Goal: Task Accomplishment & Management: Use online tool/utility

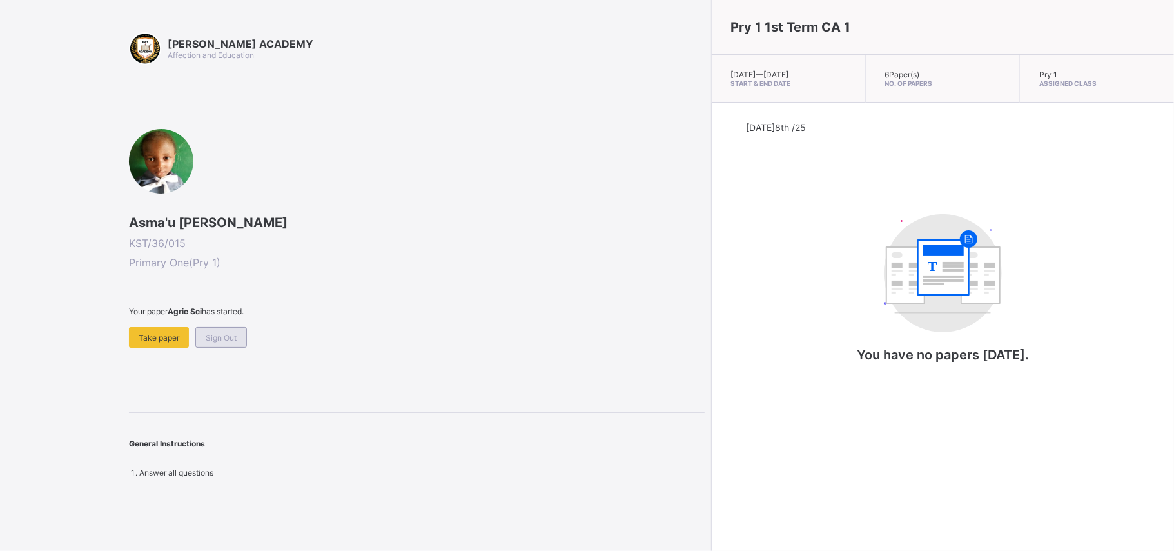
click at [221, 331] on div "Sign Out" at bounding box center [221, 337] width 52 height 21
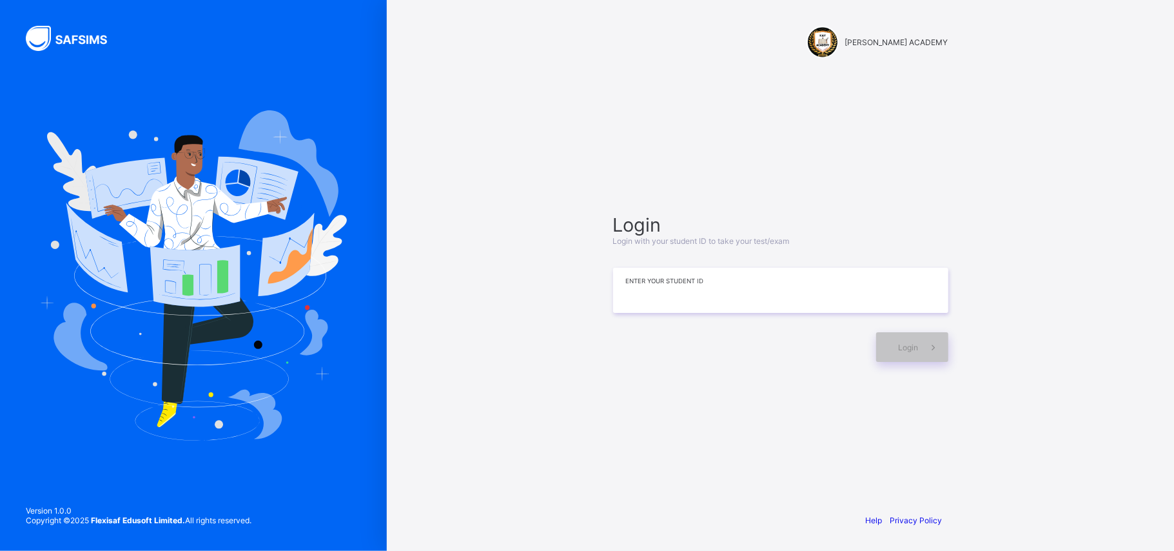
click at [649, 277] on input at bounding box center [780, 290] width 335 height 45
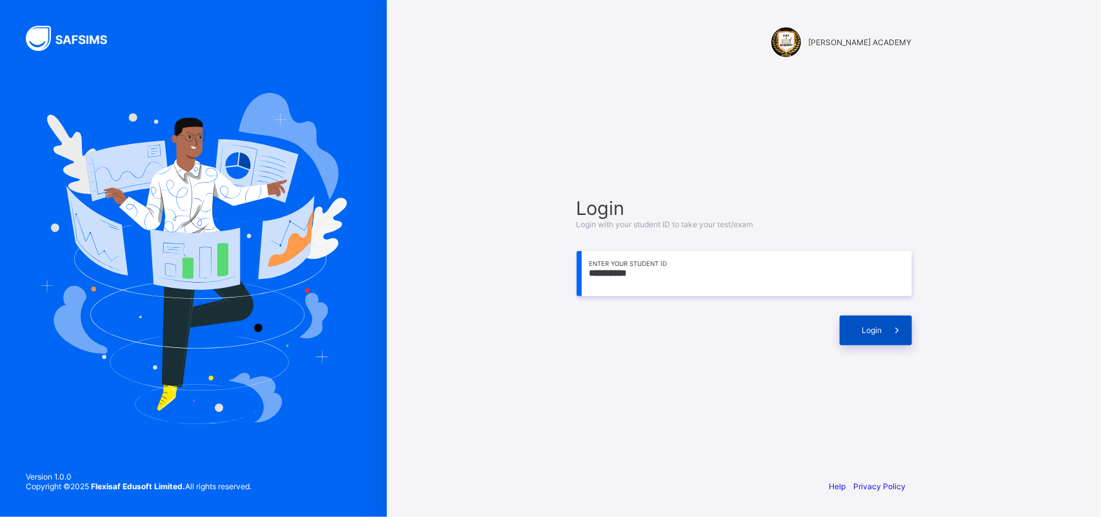
type input "**********"
click at [844, 339] on div "Login" at bounding box center [876, 330] width 72 height 30
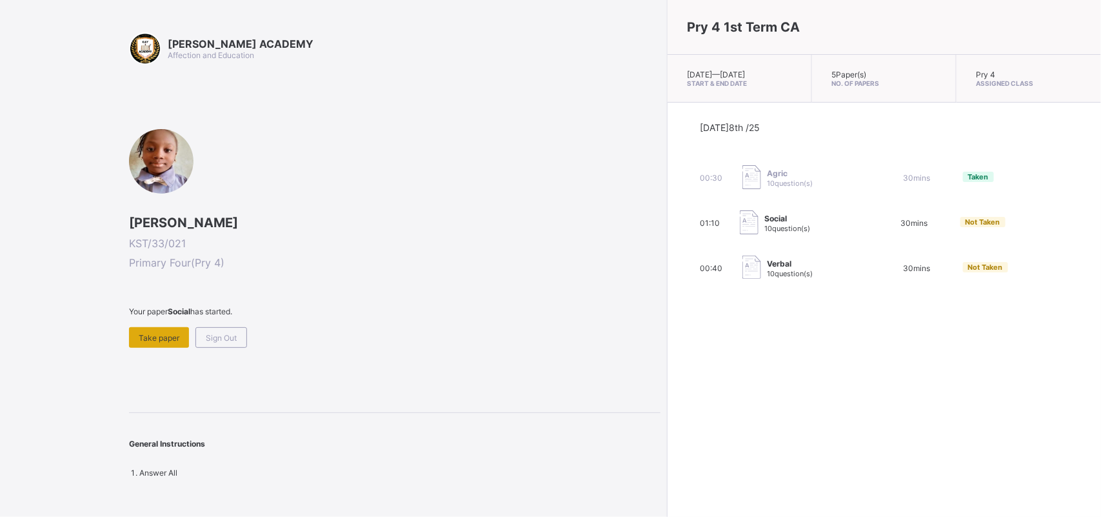
click at [163, 340] on div "Take paper" at bounding box center [159, 337] width 60 height 21
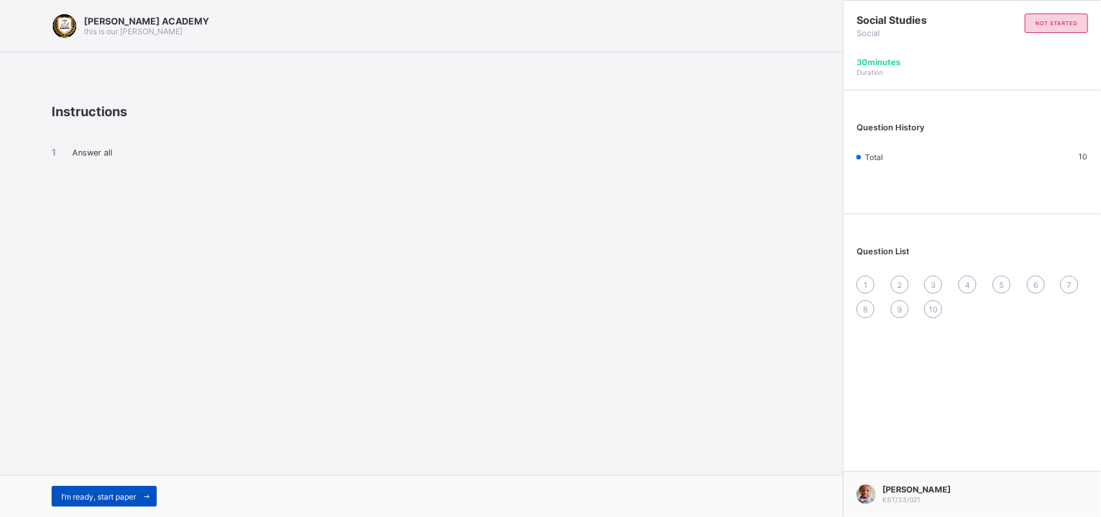
click at [92, 487] on div "I’m ready, start paper" at bounding box center [104, 496] width 105 height 21
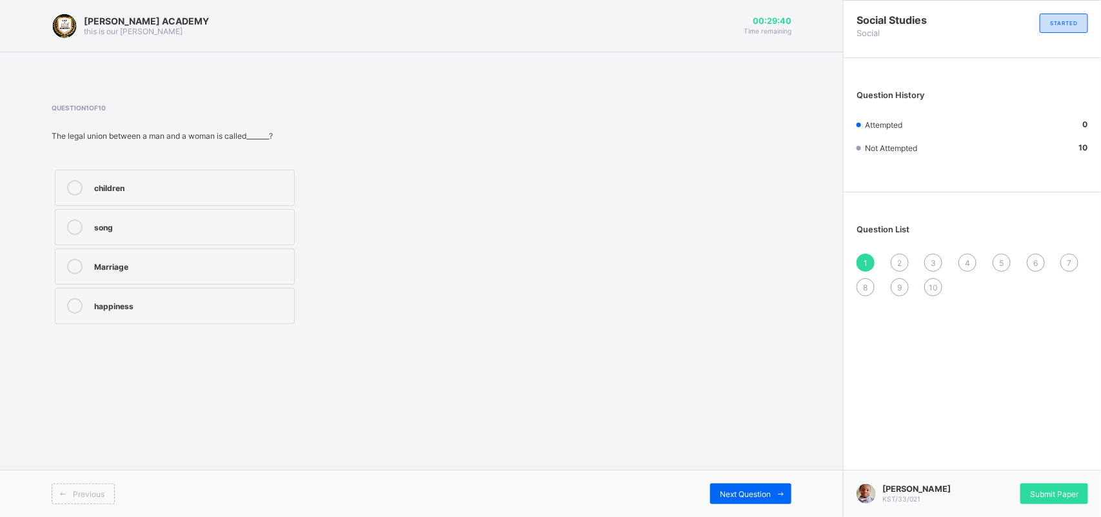
click at [117, 252] on label "Marriage" at bounding box center [175, 266] width 240 height 36
click at [898, 258] on span "2" at bounding box center [899, 263] width 5 height 10
click at [153, 299] on div "Grandfather" at bounding box center [190, 304] width 193 height 13
click at [934, 255] on div "3" at bounding box center [933, 262] width 18 height 18
click at [270, 241] on label "Mother's brother" at bounding box center [175, 227] width 240 height 36
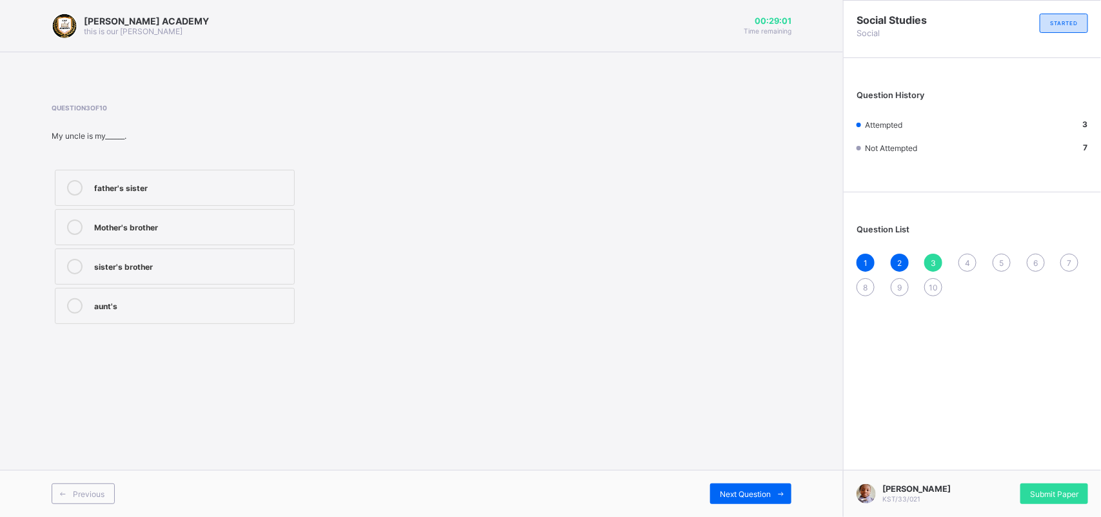
click at [967, 253] on div "4" at bounding box center [967, 262] width 18 height 18
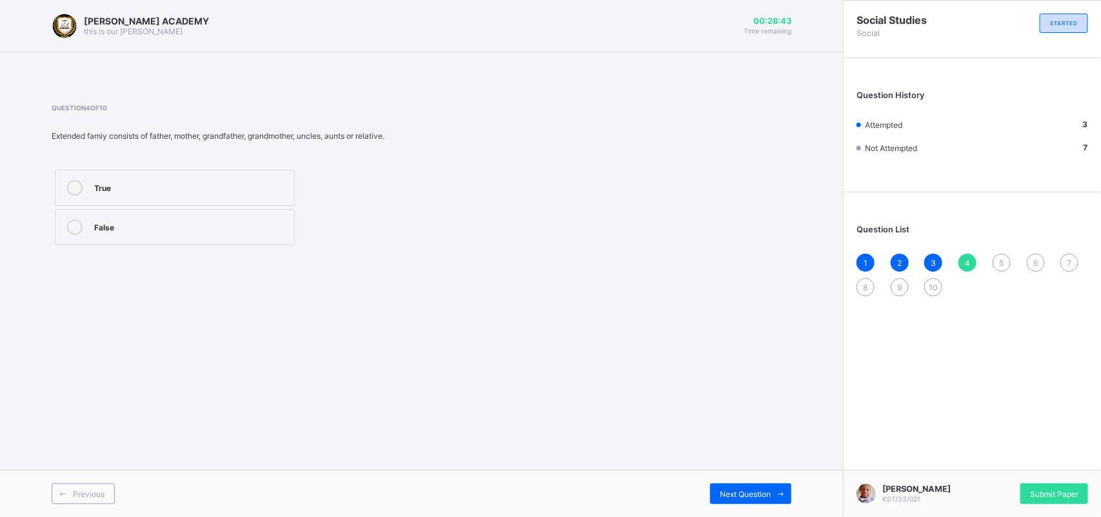
click at [232, 185] on div "True" at bounding box center [190, 186] width 193 height 13
click at [1000, 268] on div "5" at bounding box center [1001, 262] width 18 height 18
click at [259, 205] on label "Nuclear Family" at bounding box center [175, 188] width 240 height 36
click at [1036, 258] on span "6" at bounding box center [1035, 263] width 5 height 10
click at [250, 306] on div "2" at bounding box center [190, 304] width 193 height 13
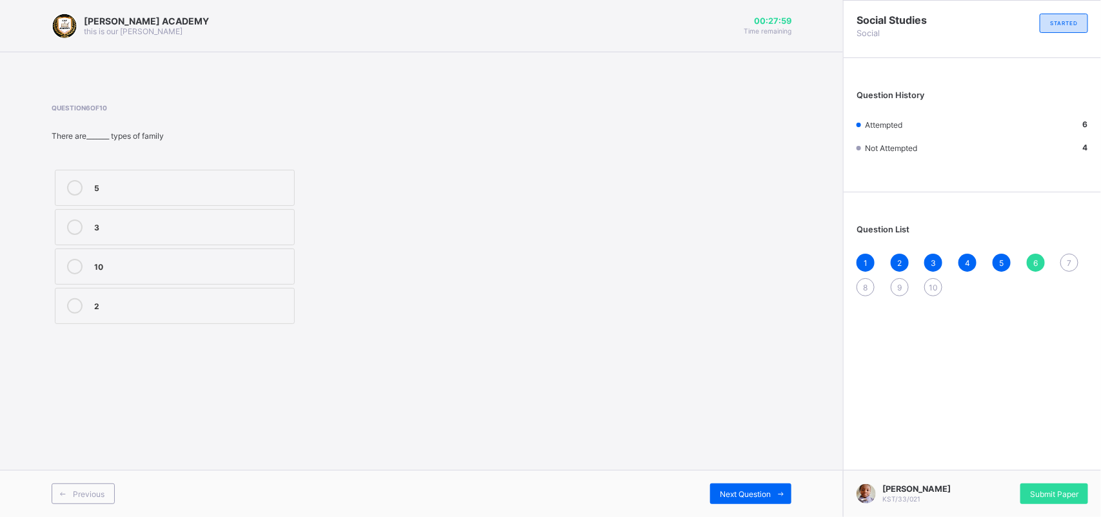
click at [1069, 260] on span "7" at bounding box center [1069, 263] width 5 height 10
click at [240, 303] on div "Mother's sister" at bounding box center [190, 304] width 193 height 13
click at [865, 278] on div "8" at bounding box center [865, 287] width 18 height 18
click at [292, 177] on label "Parents's parent" at bounding box center [175, 188] width 240 height 36
click at [893, 285] on div "9" at bounding box center [900, 287] width 18 height 18
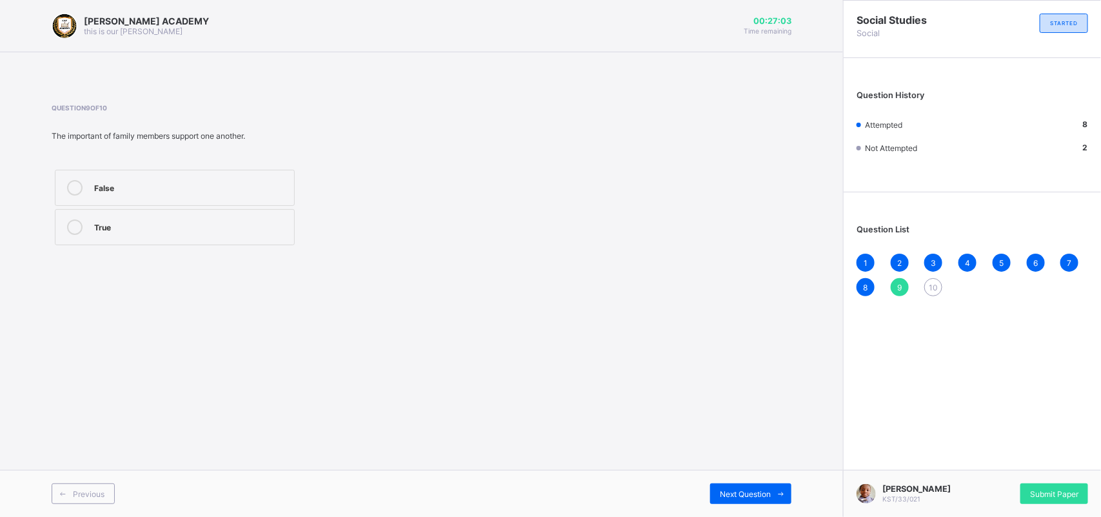
click at [215, 213] on label "True" at bounding box center [175, 227] width 240 height 36
click at [926, 271] on div "1 2 3 4 5 6 7 8 9 10" at bounding box center [972, 274] width 232 height 43
drag, startPoint x: 926, startPoint y: 271, endPoint x: 927, endPoint y: 281, distance: 10.4
click at [927, 281] on div "1 2 3 4 5 6 7 8 9 10" at bounding box center [972, 274] width 232 height 43
click at [927, 281] on div "10" at bounding box center [933, 287] width 18 height 18
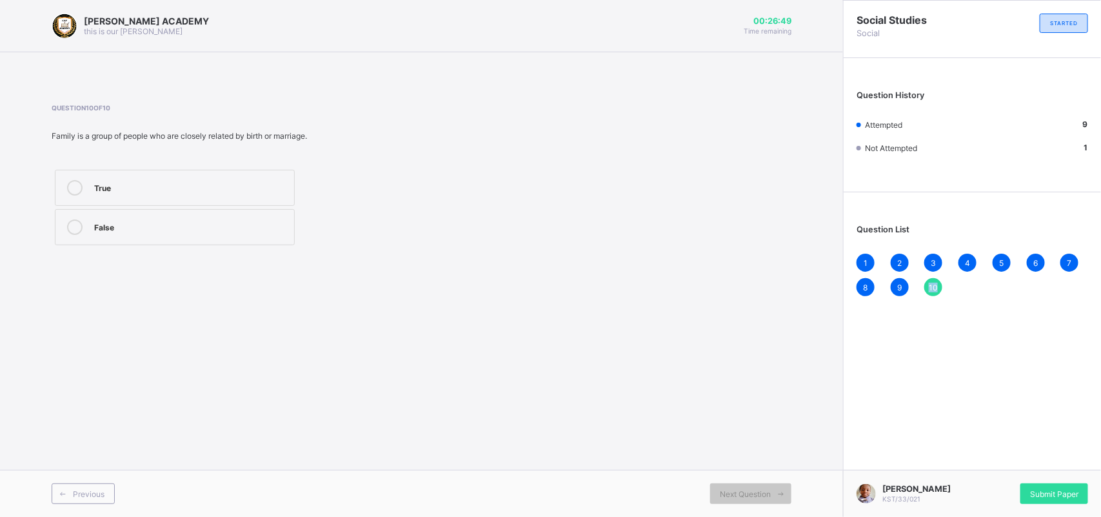
click at [927, 281] on div "10" at bounding box center [933, 287] width 18 height 18
click at [287, 200] on label "True" at bounding box center [175, 188] width 240 height 36
click at [1061, 500] on div "Submit Paper" at bounding box center [1054, 493] width 68 height 21
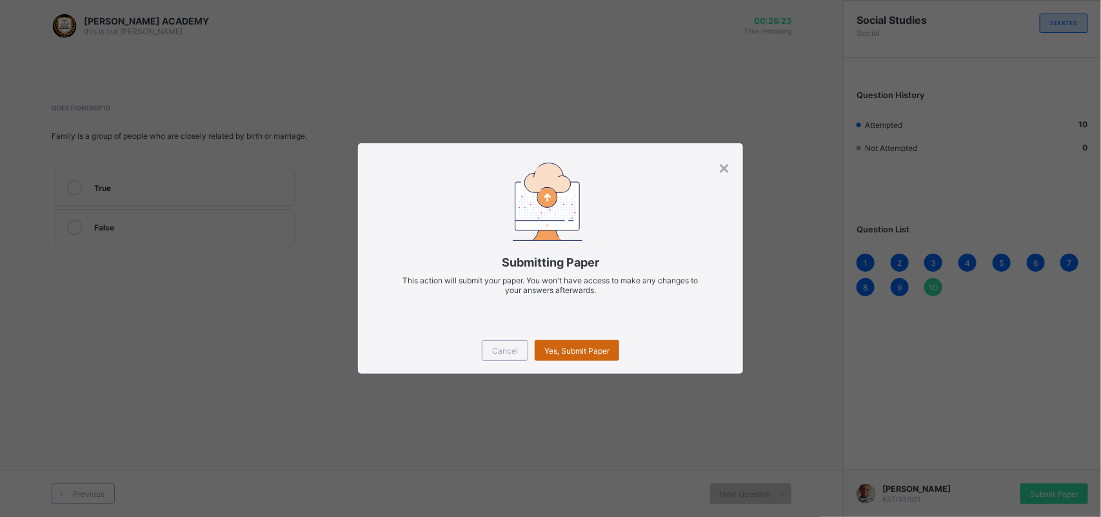
click at [553, 340] on div "Yes, Submit Paper" at bounding box center [577, 350] width 84 height 21
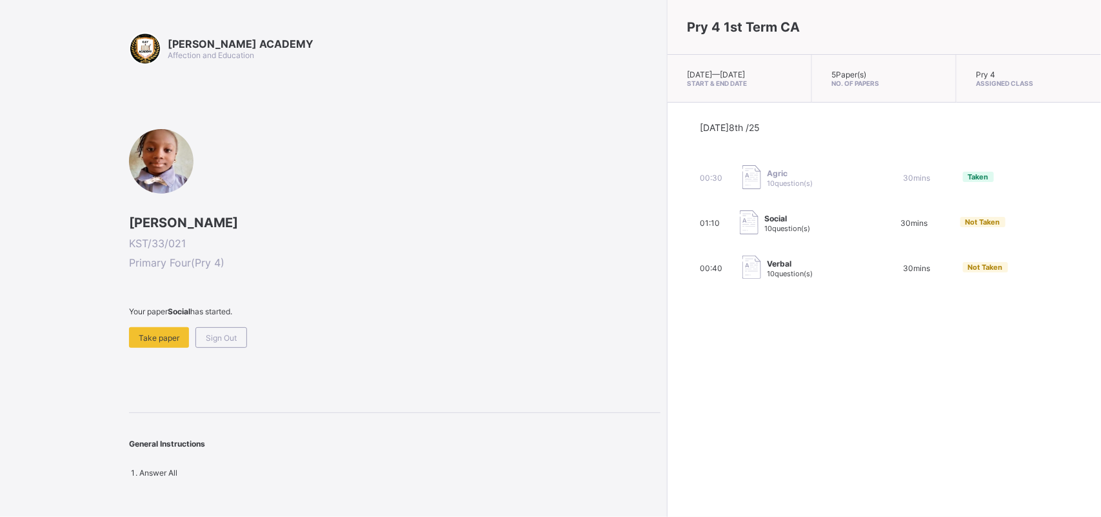
click at [137, 323] on span at bounding box center [394, 321] width 531 height 11
click at [150, 336] on span "Take paper" at bounding box center [159, 338] width 41 height 10
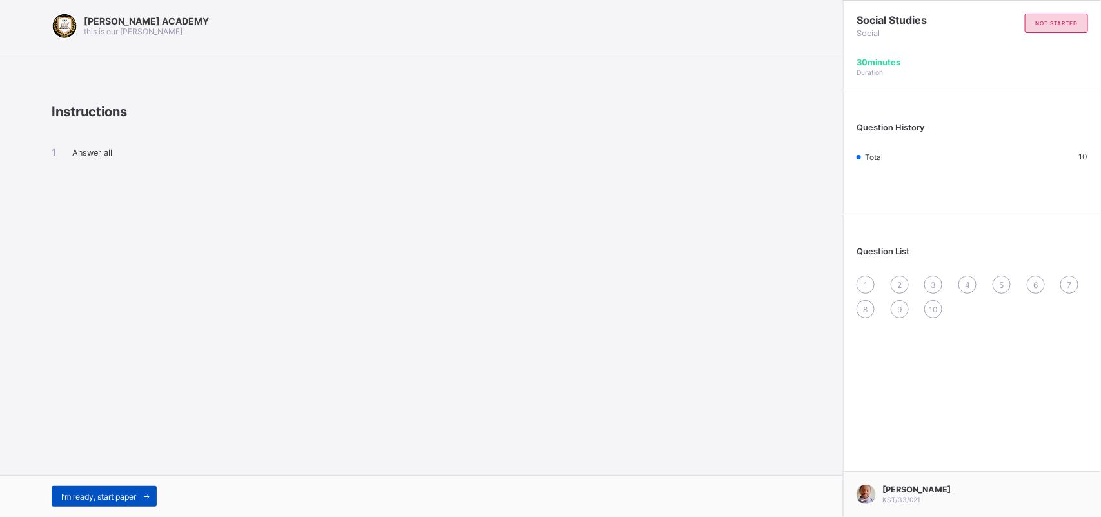
click at [123, 504] on div "I’m ready, start paper" at bounding box center [104, 496] width 105 height 21
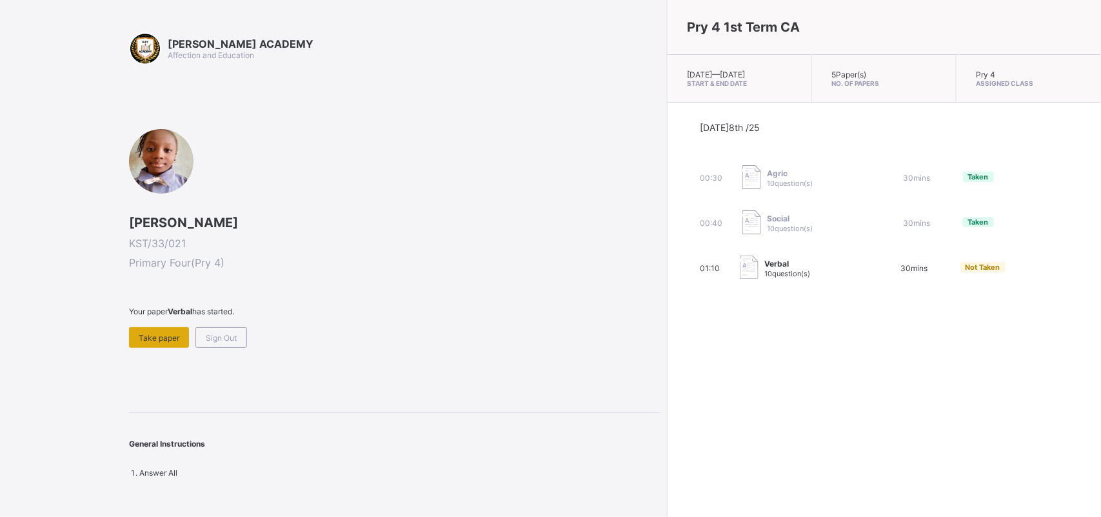
click at [162, 337] on span "Take paper" at bounding box center [159, 338] width 41 height 10
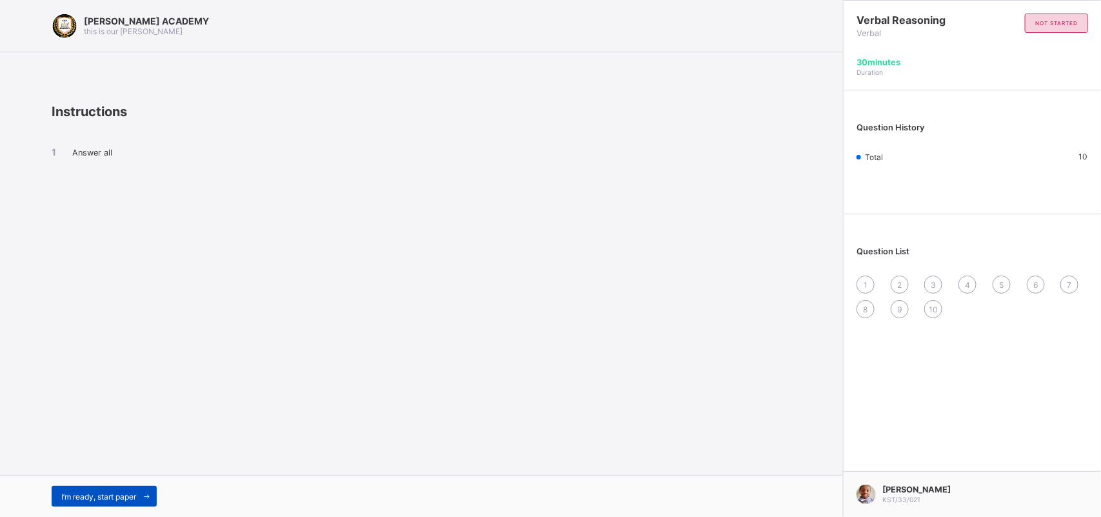
click at [136, 492] on span "I’m ready, start paper" at bounding box center [98, 496] width 75 height 10
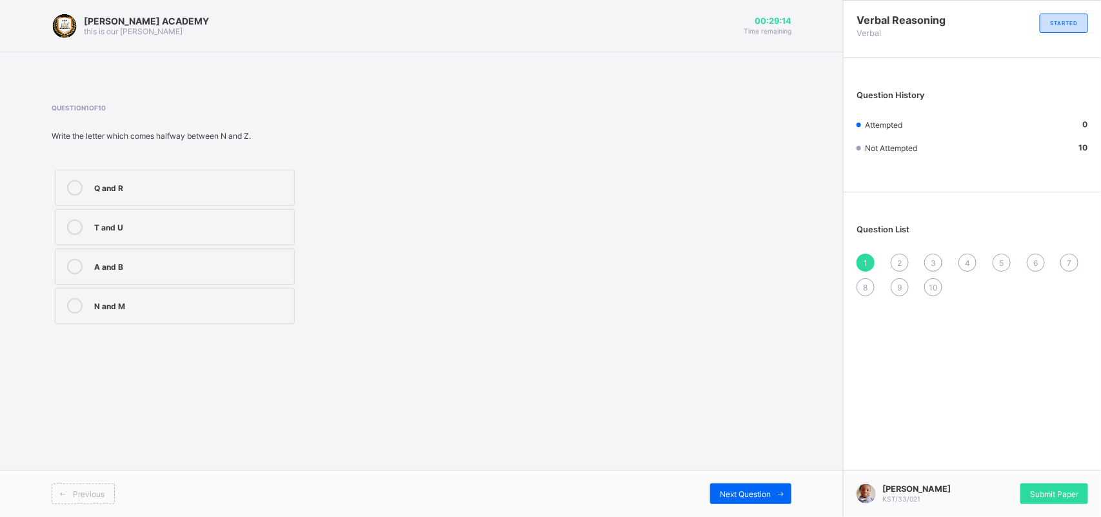
click at [170, 213] on label "T and U" at bounding box center [175, 227] width 240 height 36
click at [898, 259] on span "2" at bounding box center [899, 263] width 5 height 10
click at [271, 317] on label "L" at bounding box center [175, 306] width 240 height 36
click at [934, 258] on span "3" at bounding box center [933, 263] width 5 height 10
click at [276, 180] on div "P" at bounding box center [190, 186] width 193 height 13
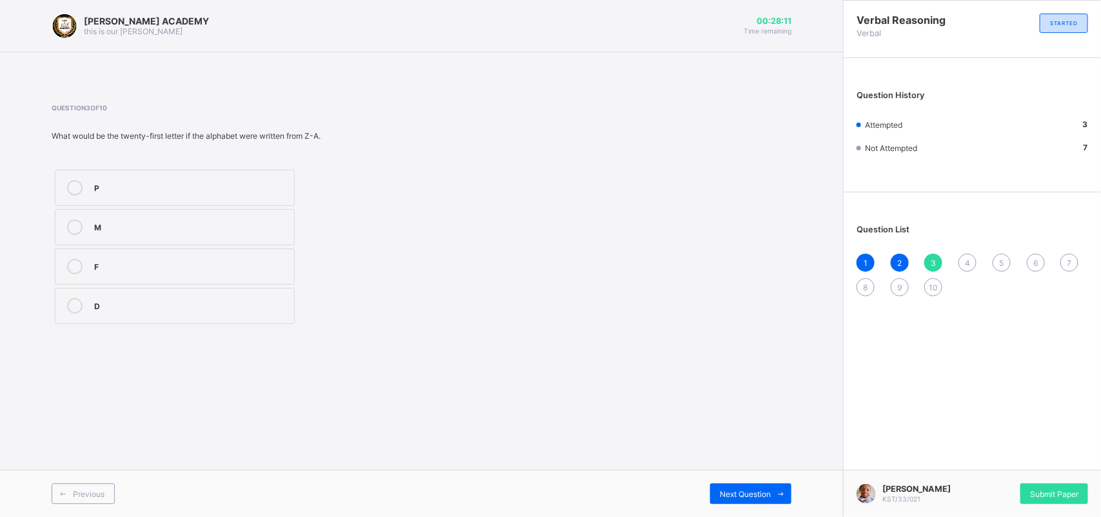
drag, startPoint x: 962, startPoint y: 258, endPoint x: 1007, endPoint y: 291, distance: 55.7
click at [1007, 291] on div "1 2 3 4 5 6 7 8 9 10" at bounding box center [972, 274] width 232 height 43
click at [965, 260] on span "4" at bounding box center [967, 263] width 5 height 10
click at [249, 263] on div "Z" at bounding box center [190, 265] width 193 height 13
click at [995, 261] on div "5" at bounding box center [1001, 262] width 18 height 18
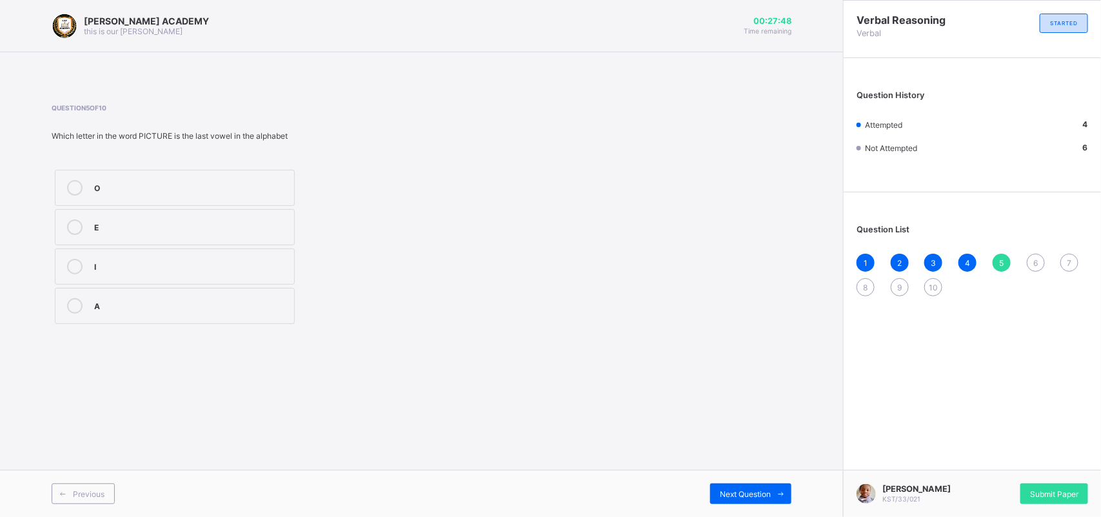
click at [291, 179] on label "O" at bounding box center [175, 188] width 240 height 36
click at [1029, 263] on div "6" at bounding box center [1036, 262] width 18 height 18
click at [260, 193] on div "4" at bounding box center [190, 187] width 193 height 15
click at [1065, 264] on div "7" at bounding box center [1069, 262] width 18 height 18
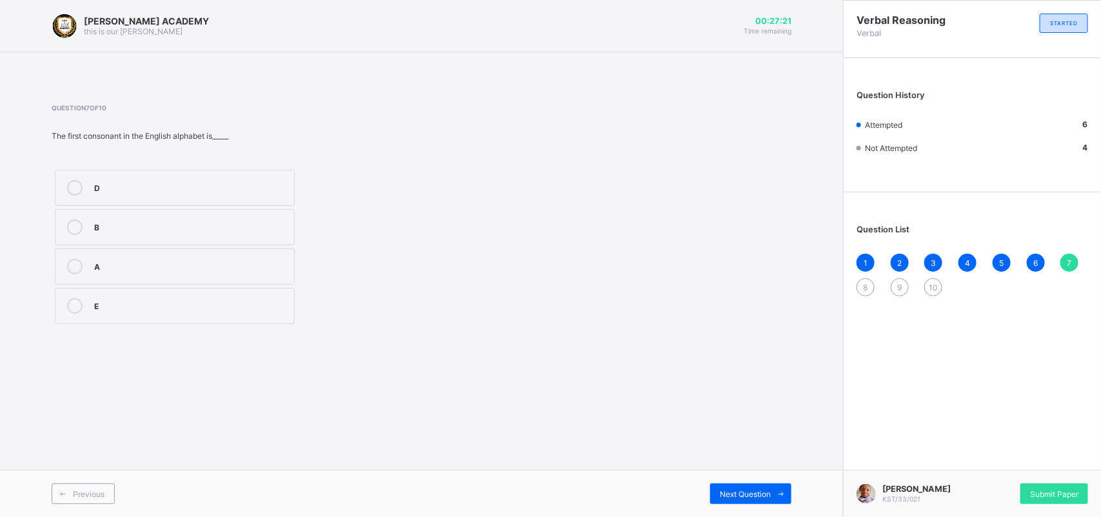
click at [184, 261] on div "A" at bounding box center [190, 265] width 193 height 13
click at [860, 278] on div "8" at bounding box center [865, 287] width 18 height 18
click at [242, 172] on label "31" at bounding box center [175, 188] width 240 height 36
click at [894, 288] on div "9" at bounding box center [900, 287] width 18 height 18
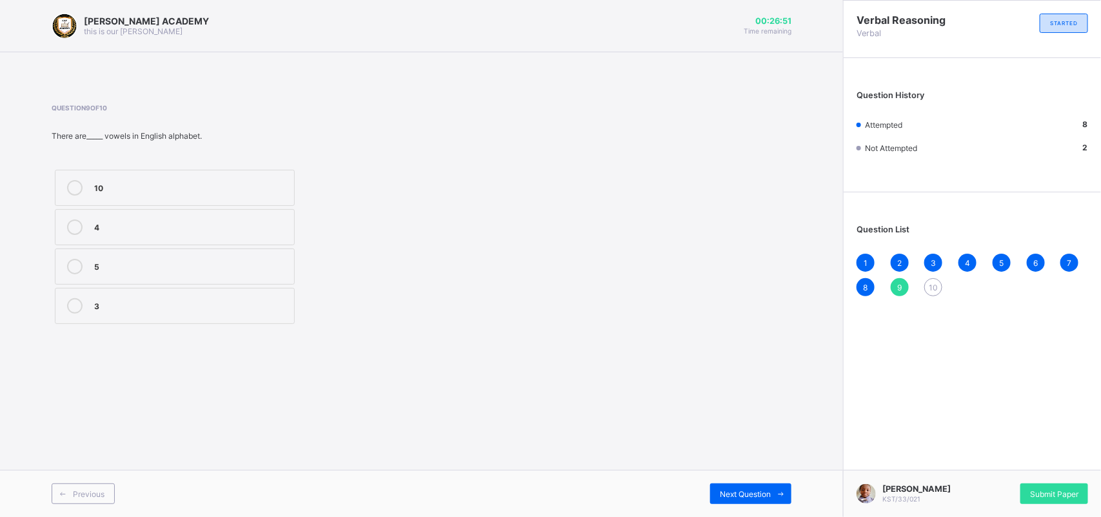
click at [288, 271] on label "5" at bounding box center [175, 266] width 240 height 36
click at [939, 282] on div "10" at bounding box center [933, 287] width 18 height 18
click at [241, 304] on div "26" at bounding box center [190, 304] width 193 height 13
click at [1050, 493] on span "Submit Paper" at bounding box center [1054, 494] width 48 height 10
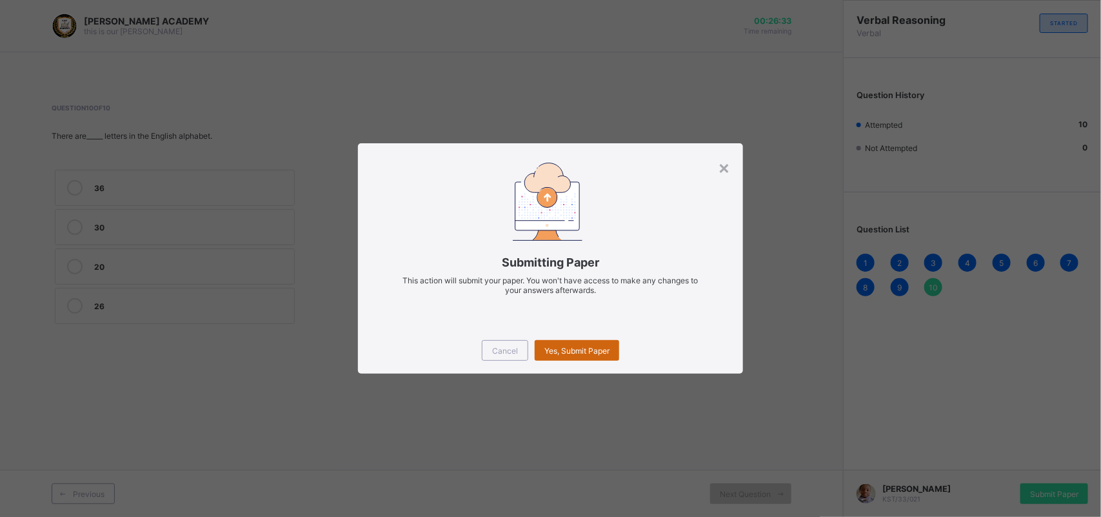
click at [610, 355] on div "Yes, Submit Paper" at bounding box center [577, 350] width 84 height 21
